Goal: Task Accomplishment & Management: Use online tool/utility

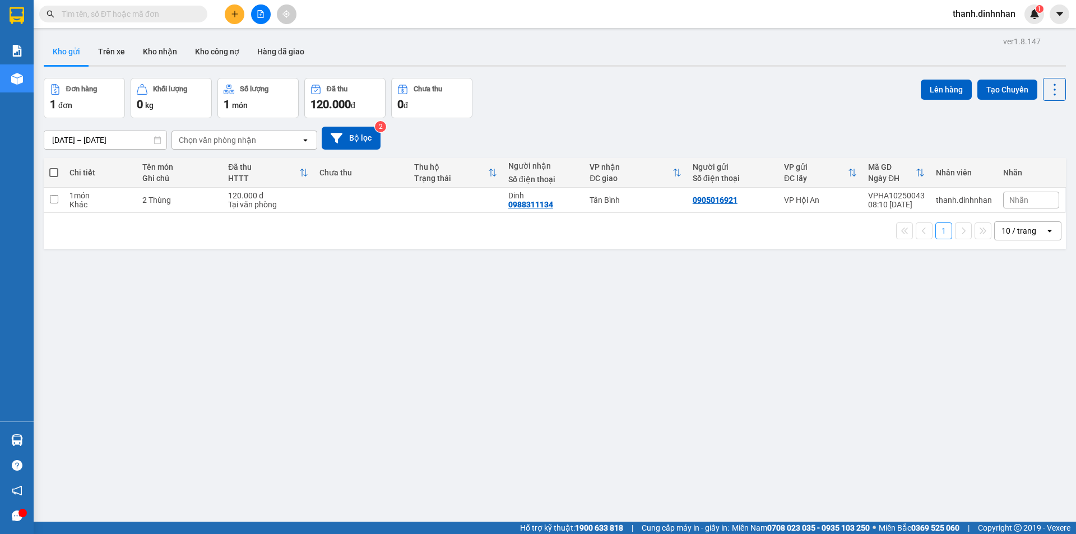
drag, startPoint x: 515, startPoint y: 314, endPoint x: 437, endPoint y: 305, distance: 77.9
click at [503, 317] on div "ver 1.8.147 Kho gửi Trên xe Kho nhận Kho công nợ Hàng đã giao Đơn hàng 1 đơn Kh…" at bounding box center [554, 301] width 1031 height 534
click at [105, 57] on button "Trên xe" at bounding box center [111, 51] width 45 height 27
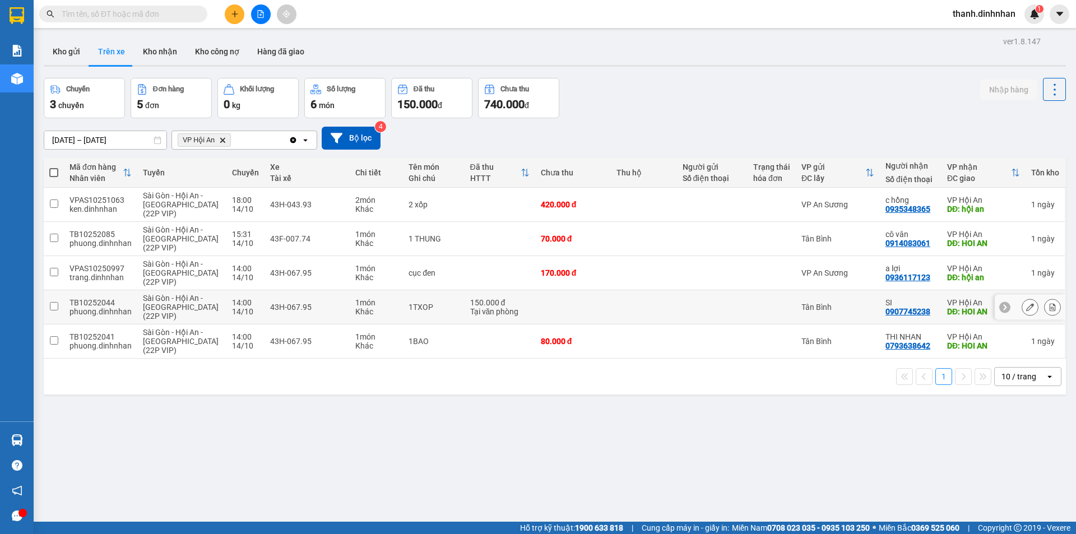
click at [51, 306] on input "checkbox" at bounding box center [54, 306] width 8 height 8
checkbox input "true"
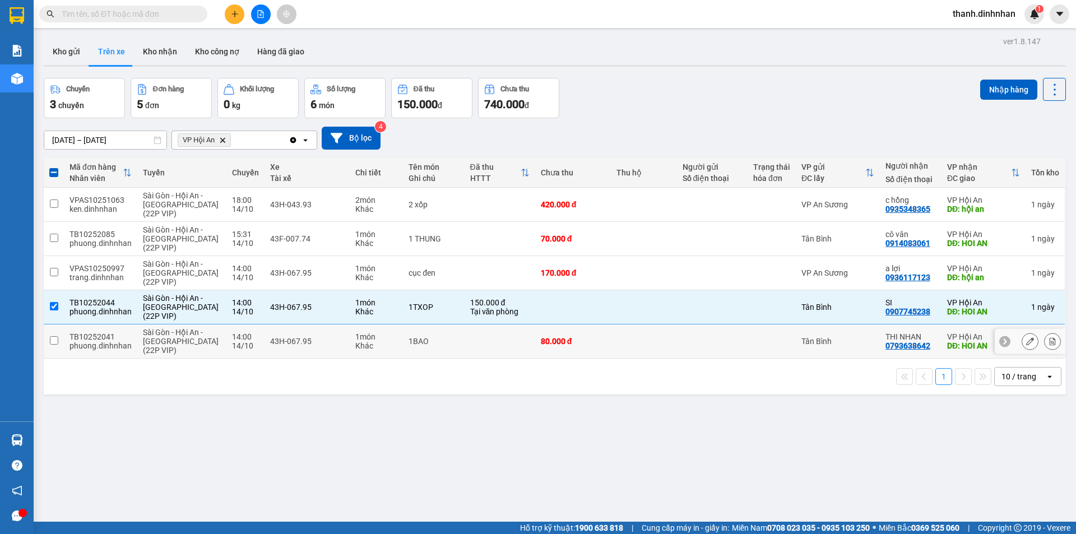
click at [54, 339] on input "checkbox" at bounding box center [54, 340] width 8 height 8
checkbox input "true"
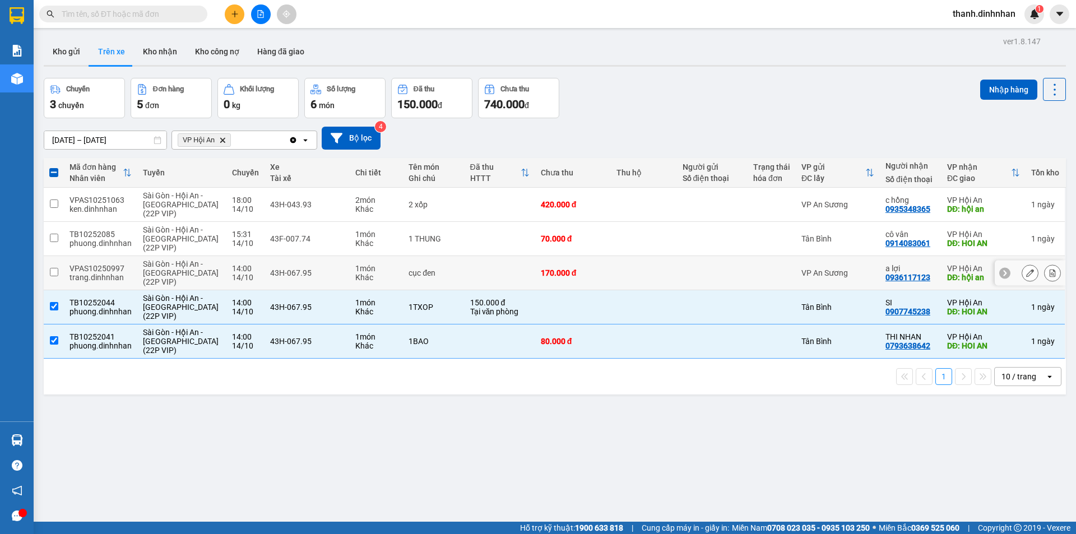
click at [52, 274] on input "checkbox" at bounding box center [54, 272] width 8 height 8
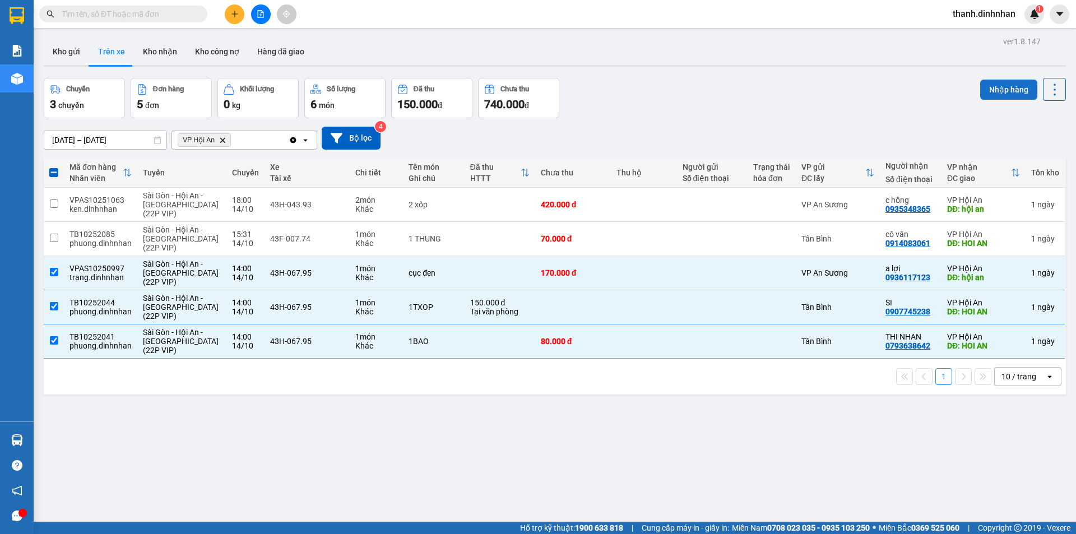
click at [992, 94] on button "Nhập hàng" at bounding box center [1008, 90] width 57 height 20
checkbox input "false"
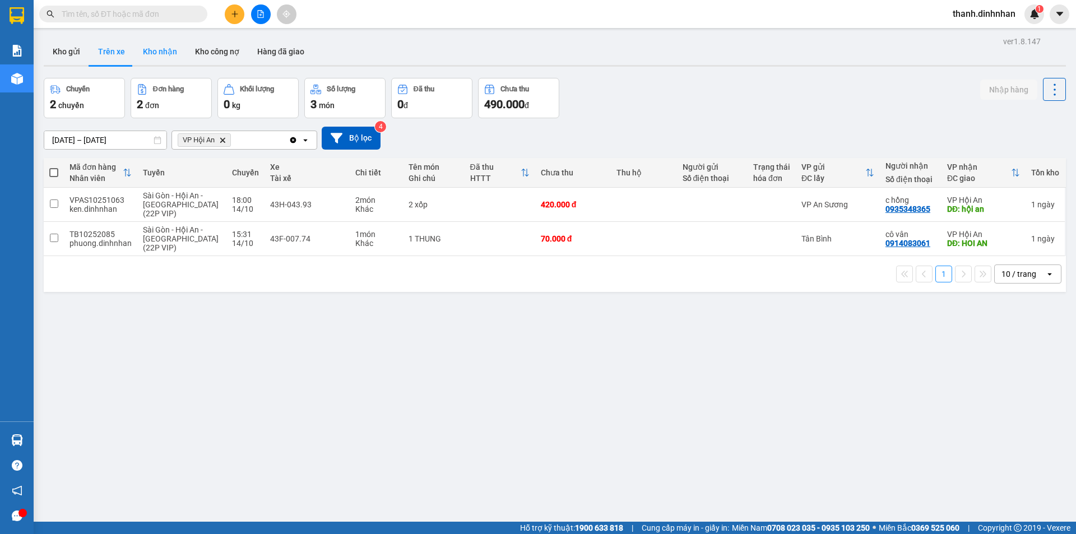
click at [141, 54] on button "Kho nhận" at bounding box center [160, 51] width 52 height 27
type input "[DATE] – [DATE]"
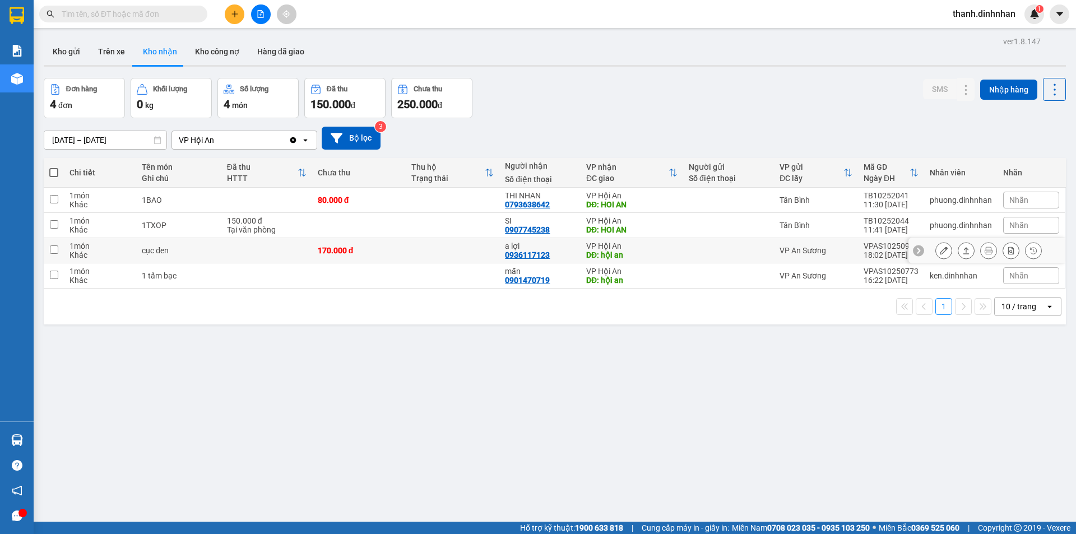
click at [518, 256] on div "0936117123" at bounding box center [527, 255] width 45 height 9
copy div "0936117123"
click at [297, 412] on div "ver 1.8.147 Kho gửi Trên xe Kho nhận Kho công nợ Hàng đã giao Đơn hàng 4 đơn Kh…" at bounding box center [554, 301] width 1031 height 534
click at [451, 426] on div "ver 1.8.147 Kho gửi Trên xe Kho nhận Kho công nợ Hàng đã giao Đơn hàng 4 đơn Kh…" at bounding box center [554, 301] width 1031 height 534
